Goal: Task Accomplishment & Management: Manage account settings

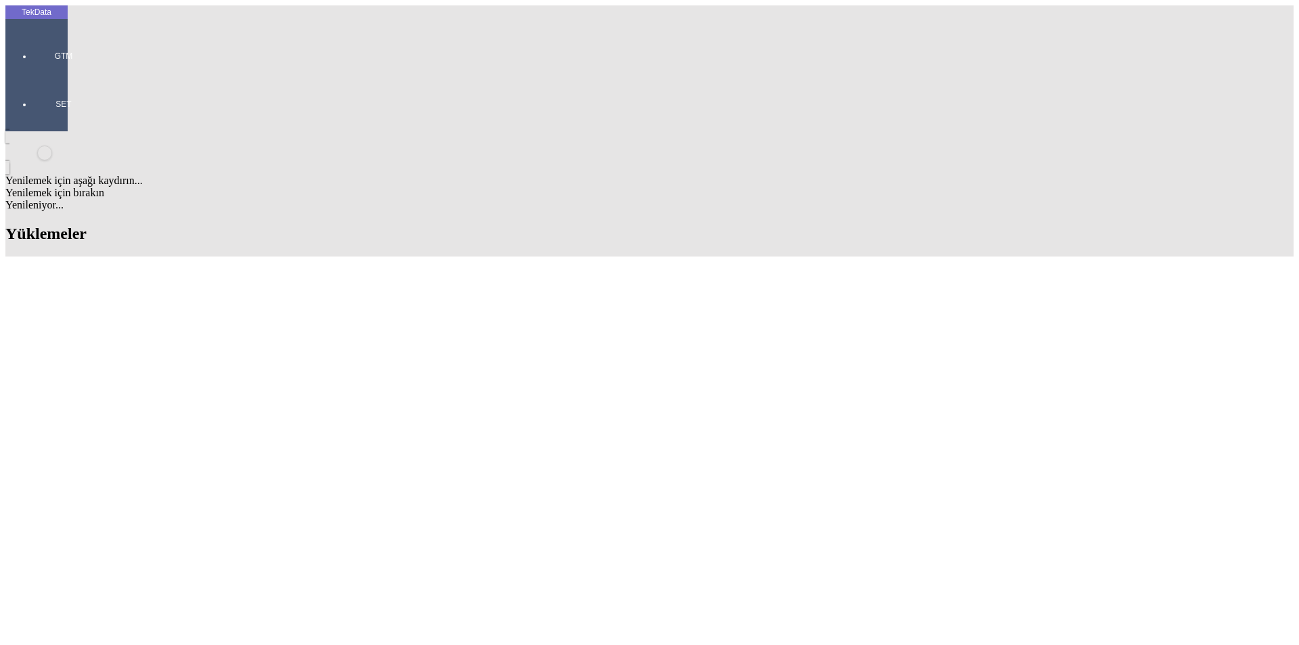
scroll to position [1200, 0]
drag, startPoint x: 572, startPoint y: 186, endPoint x: 651, endPoint y: 191, distance: 78.6
copy tr "BDF2025000000420"
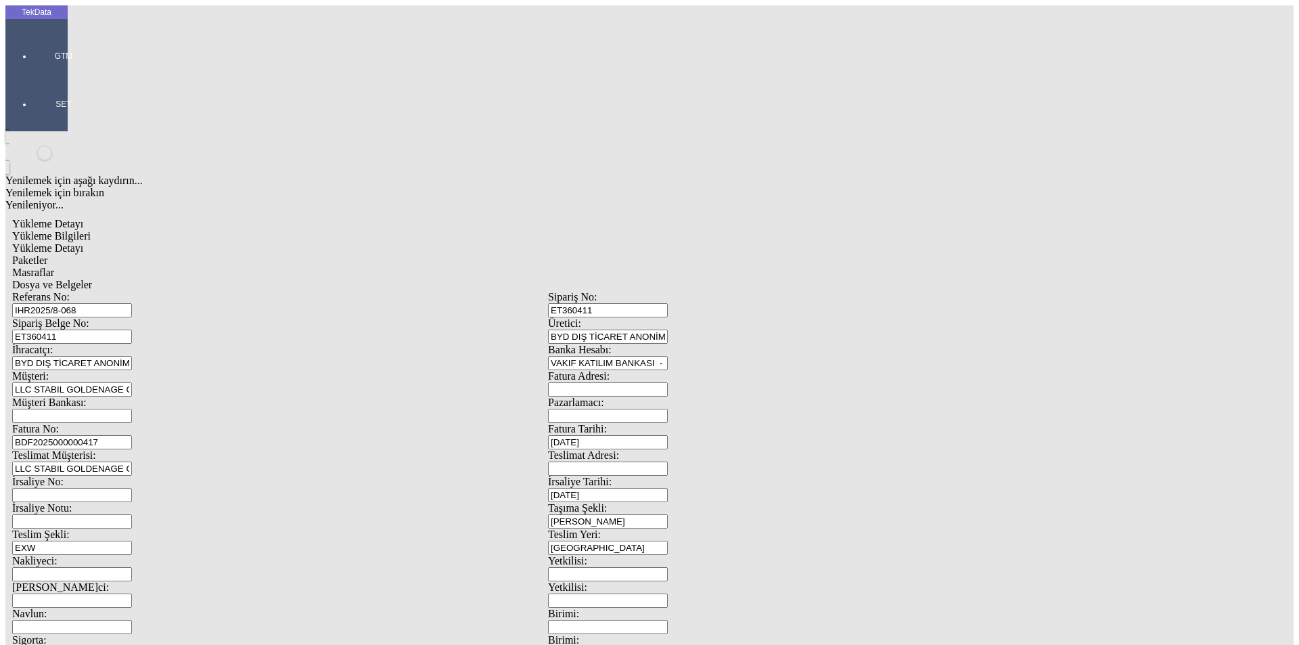
click at [668, 435] on input "[DATE]" at bounding box center [608, 442] width 120 height 14
type input "[DATE]"
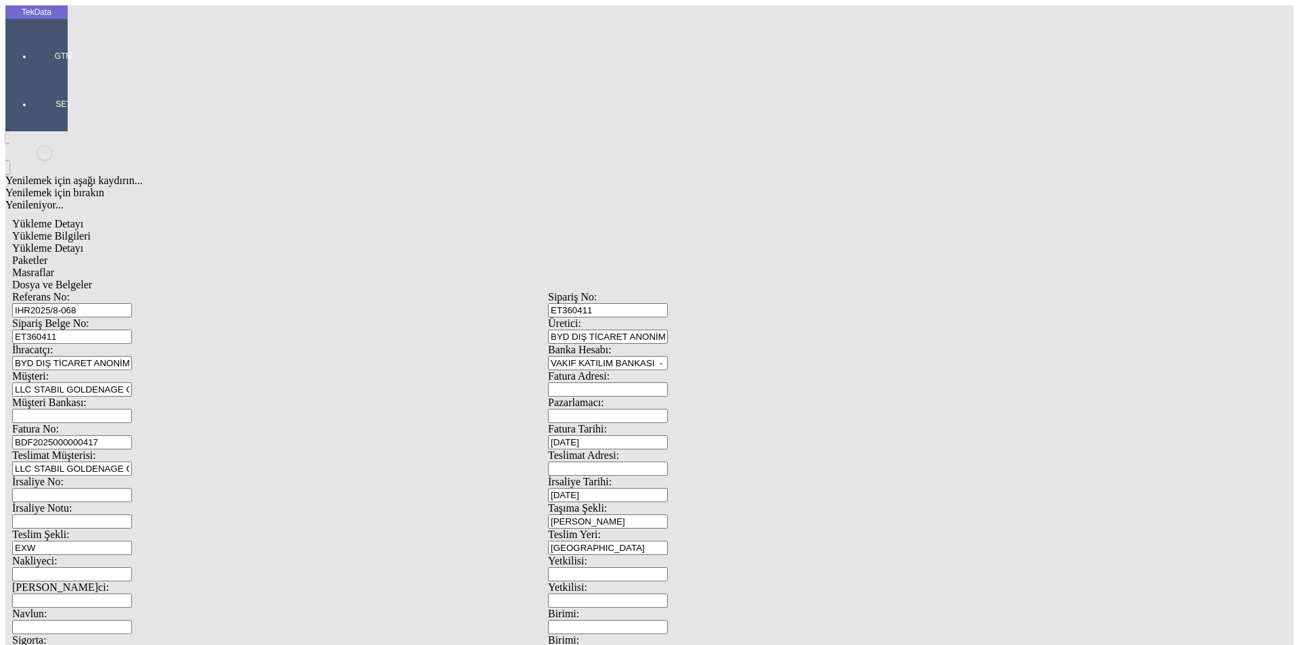
click at [668, 488] on input "[DATE]" at bounding box center [608, 495] width 120 height 14
type input "[DATE]"
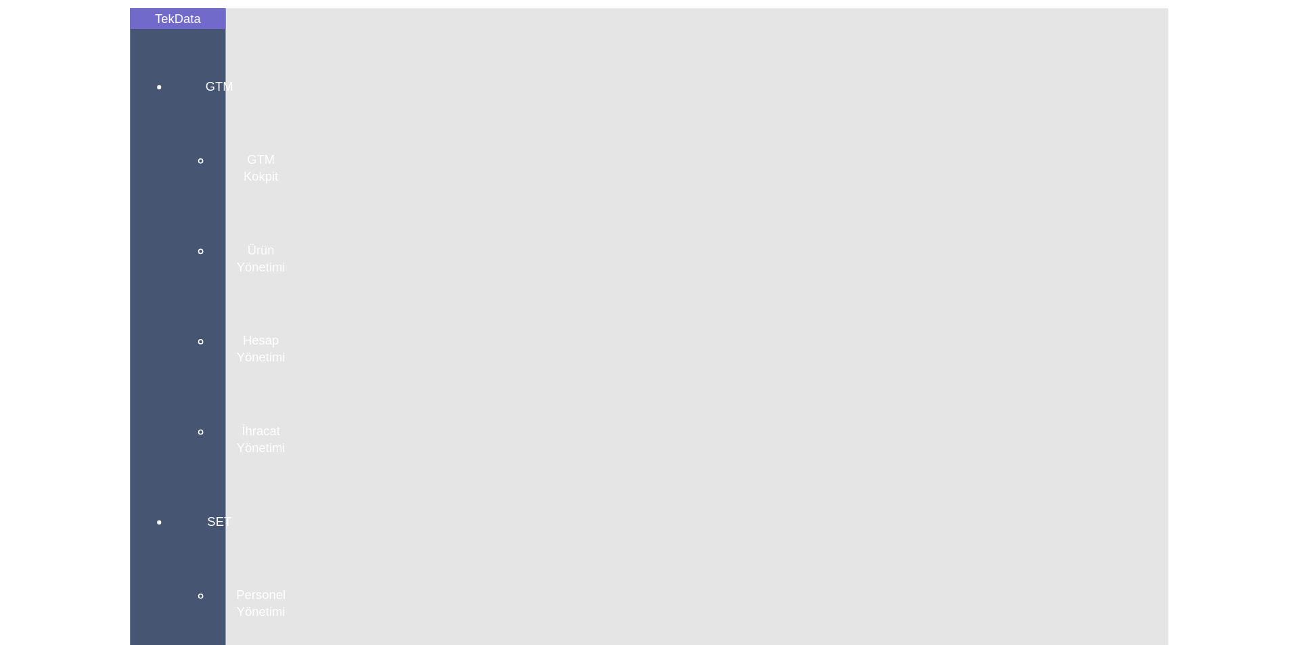
scroll to position [1150, 0]
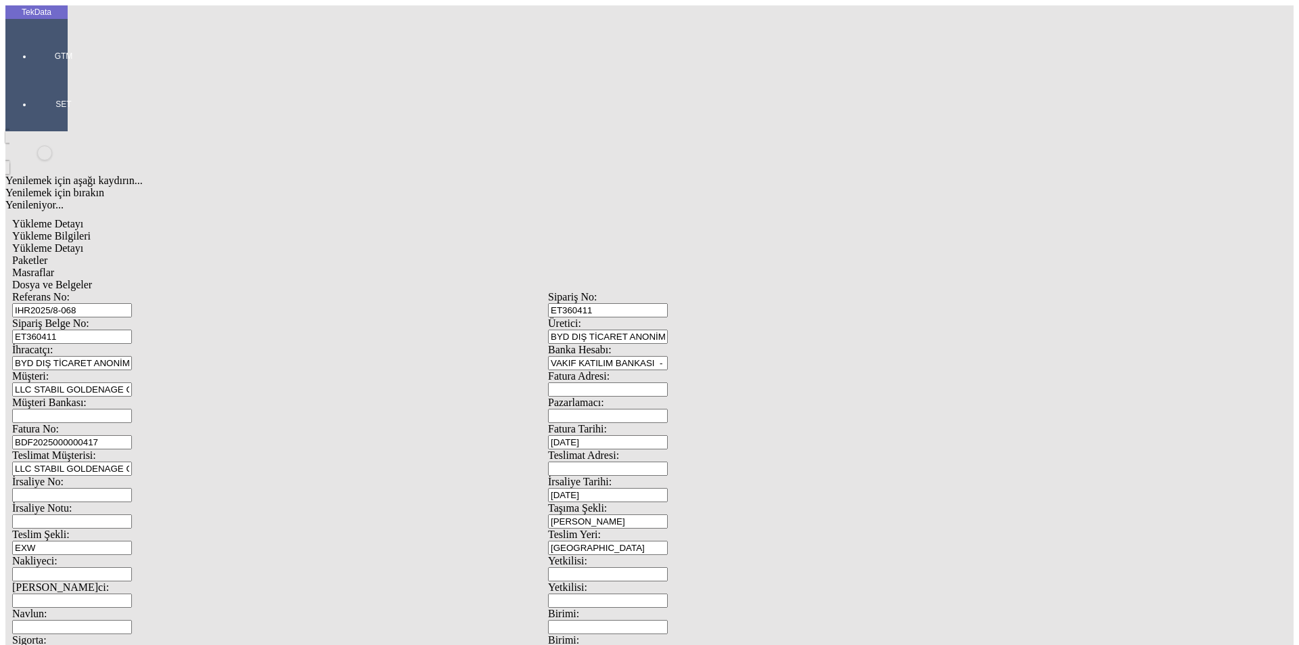
click at [668, 435] on input "[DATE]" at bounding box center [608, 442] width 120 height 14
type input "[DATE]"
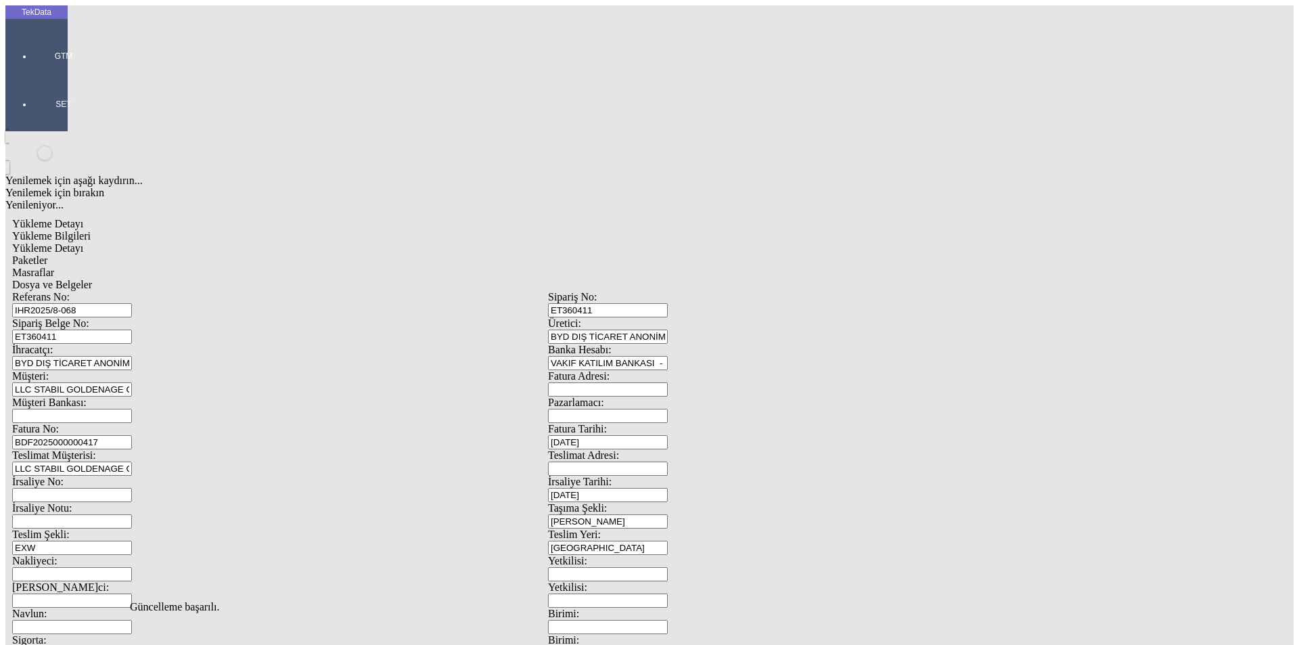
click at [92, 279] on span "Dosya ve Belgeler" at bounding box center [52, 285] width 80 height 12
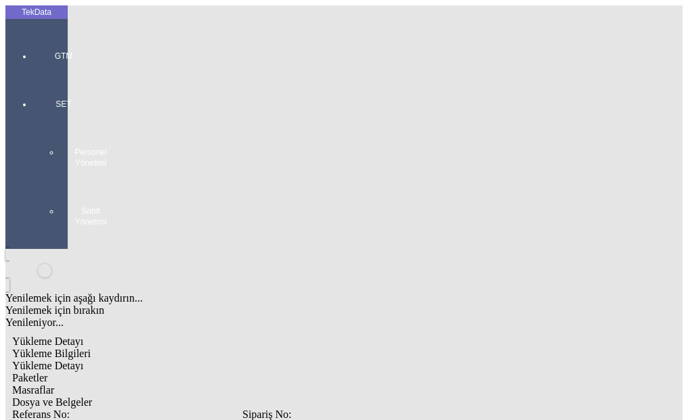
click at [472, 397] on div "Dosya ve Belgeler" at bounding box center [242, 403] width 460 height 12
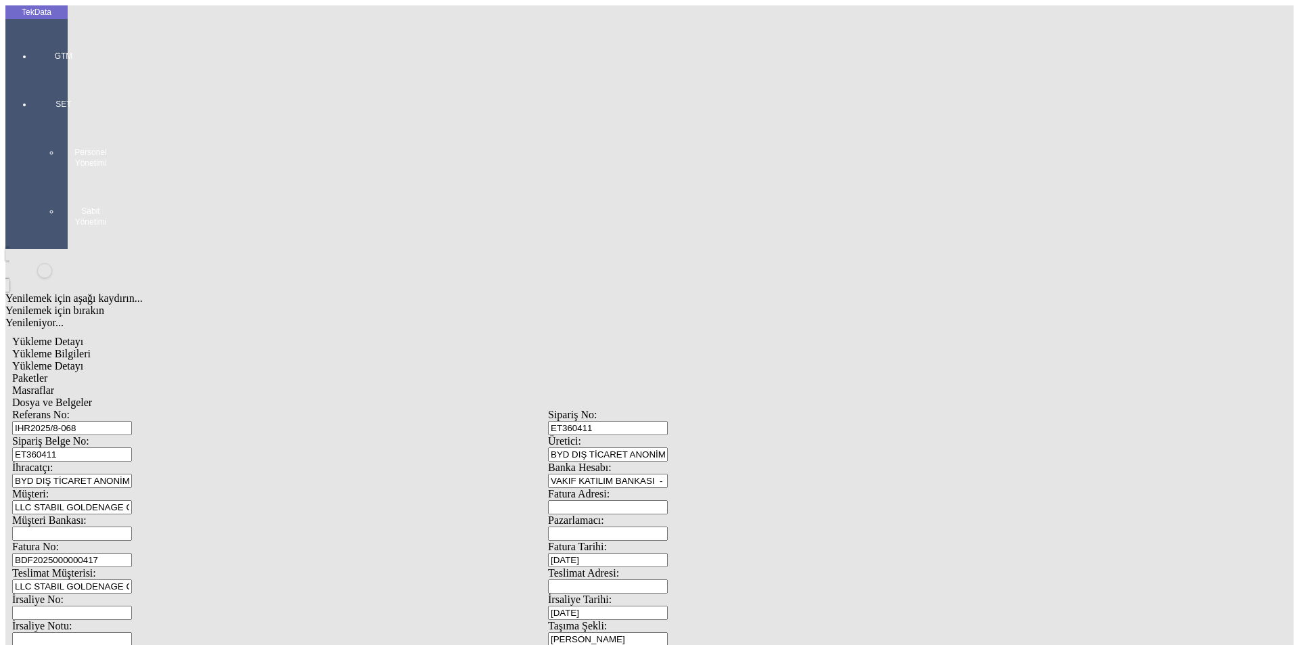
drag, startPoint x: 141, startPoint y: 65, endPoint x: 121, endPoint y: 30, distance: 39.7
click at [141, 348] on div "Yükleme Bilgileri" at bounding box center [548, 354] width 1072 height 12
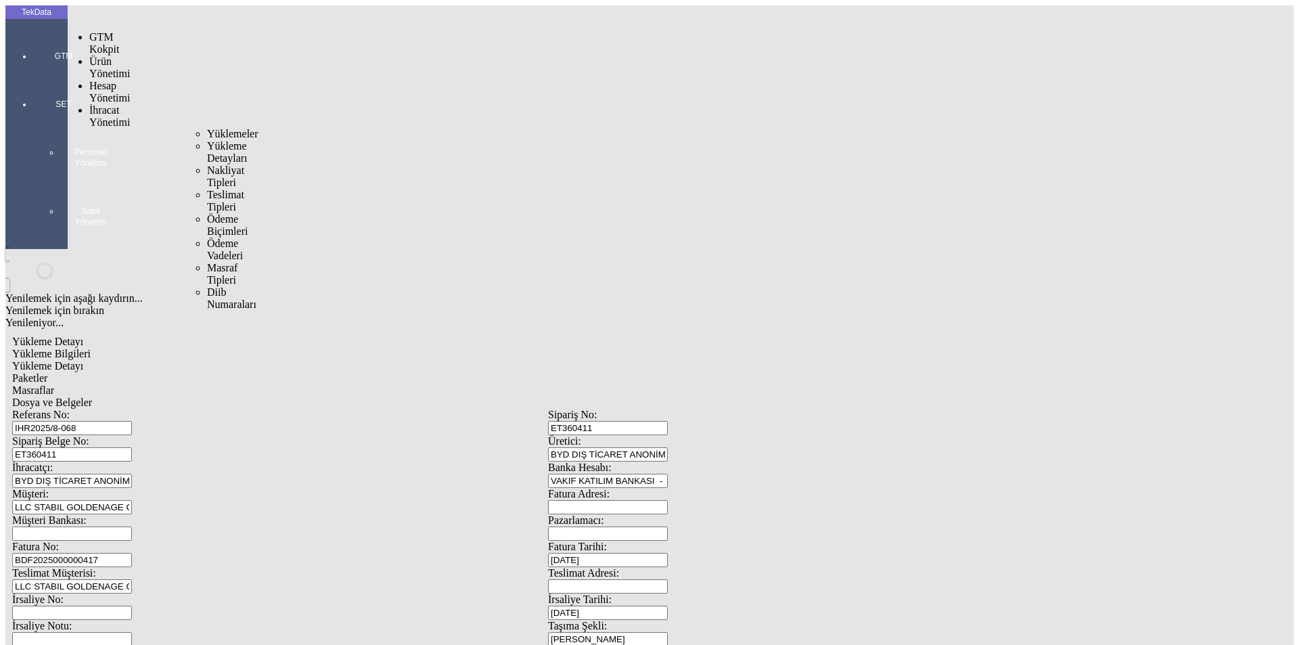
click at [207, 128] on span "Yüklemeler" at bounding box center [232, 134] width 51 height 12
